Goal: Information Seeking & Learning: Learn about a topic

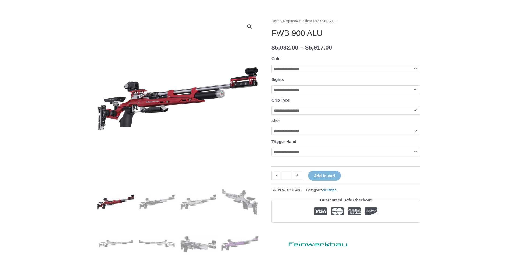
scroll to position [110, 0]
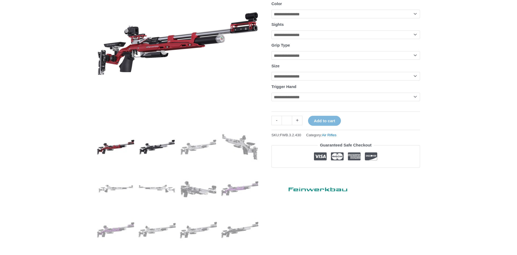
click at [149, 148] on img at bounding box center [156, 146] width 37 height 37
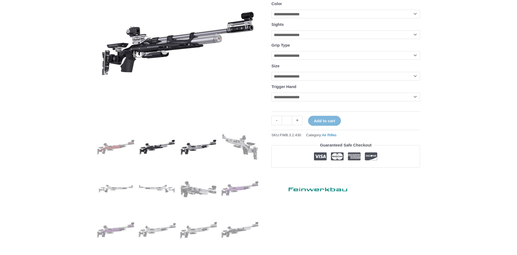
click at [190, 146] on img at bounding box center [198, 146] width 37 height 37
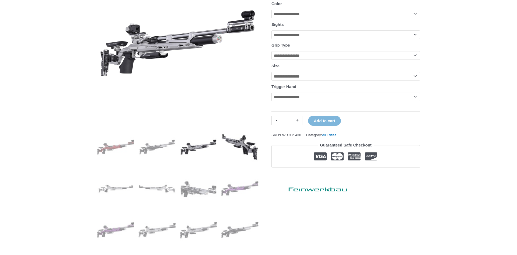
click at [249, 146] on img at bounding box center [239, 146] width 37 height 37
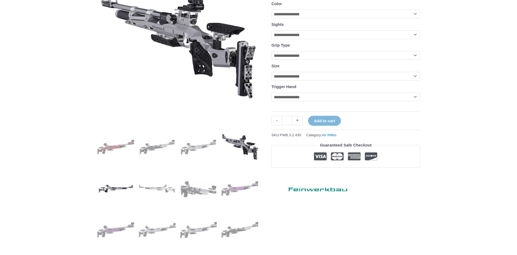
click at [106, 189] on img at bounding box center [115, 188] width 37 height 37
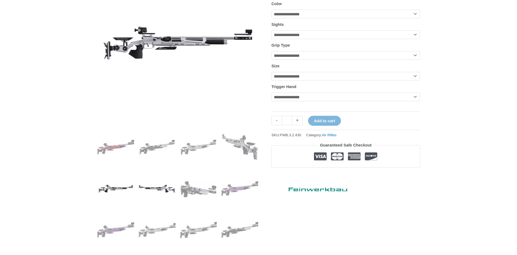
click at [139, 185] on img at bounding box center [156, 188] width 37 height 37
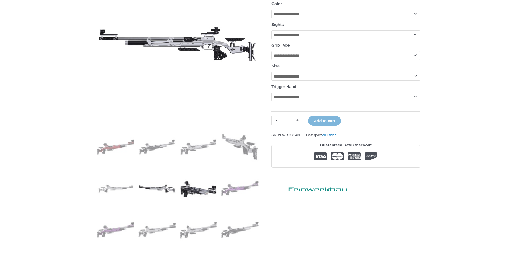
click at [200, 189] on img at bounding box center [198, 188] width 37 height 37
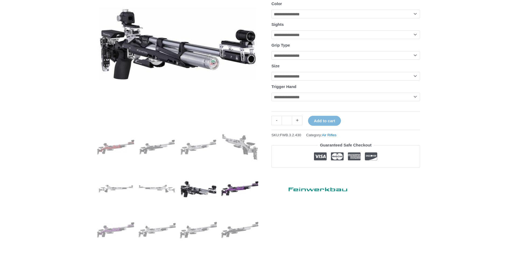
click at [239, 186] on img at bounding box center [239, 188] width 37 height 37
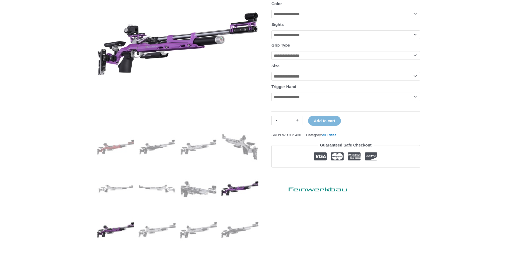
click at [111, 230] on img at bounding box center [115, 229] width 37 height 37
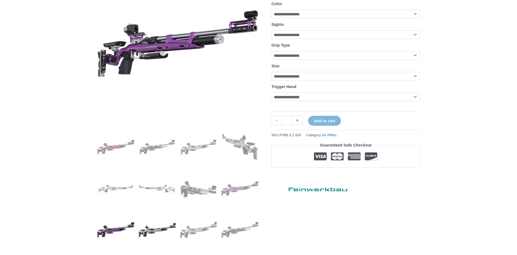
click at [155, 233] on img at bounding box center [156, 229] width 37 height 37
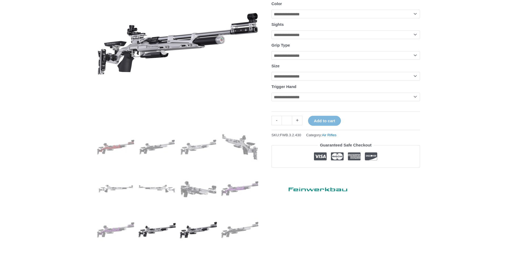
click at [191, 233] on img at bounding box center [198, 229] width 37 height 37
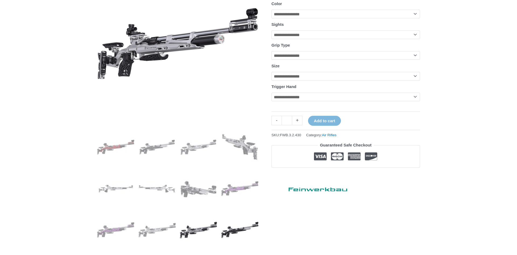
click at [232, 233] on img at bounding box center [239, 229] width 37 height 37
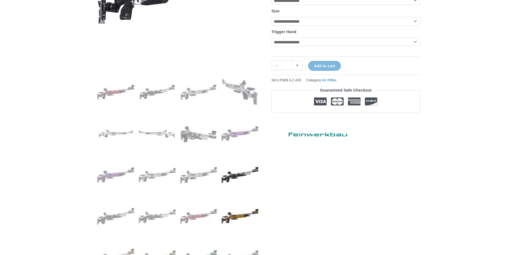
scroll to position [192, 0]
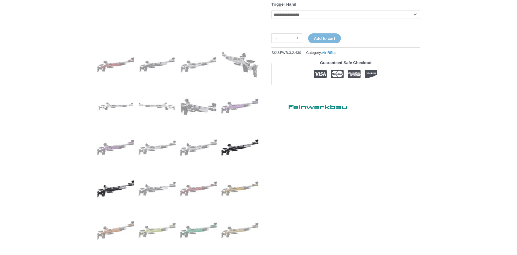
click at [111, 189] on img at bounding box center [115, 188] width 37 height 37
click at [235, 190] on img at bounding box center [239, 188] width 37 height 37
click at [153, 229] on img at bounding box center [156, 230] width 37 height 37
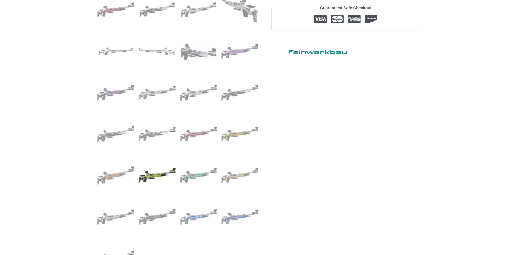
scroll to position [275, 0]
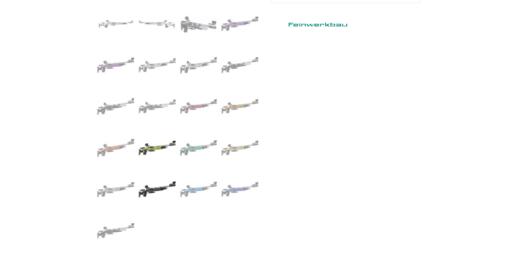
click at [154, 187] on img at bounding box center [156, 189] width 37 height 37
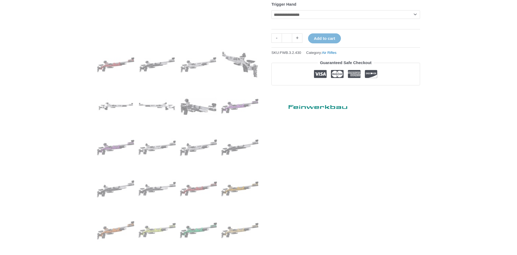
scroll to position [220, 0]
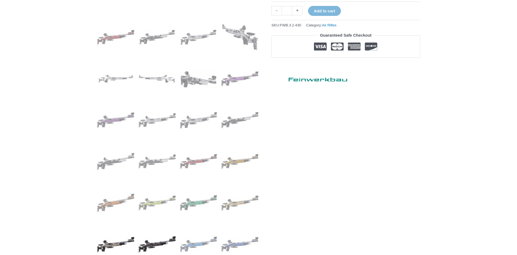
click at [116, 243] on img at bounding box center [115, 244] width 37 height 37
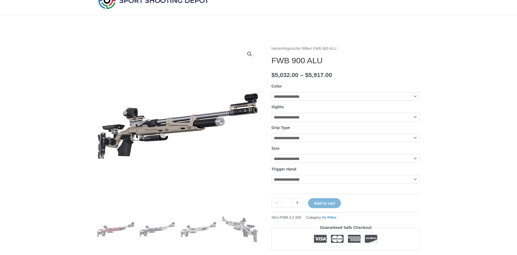
scroll to position [0, 0]
